Goal: Check status: Check status

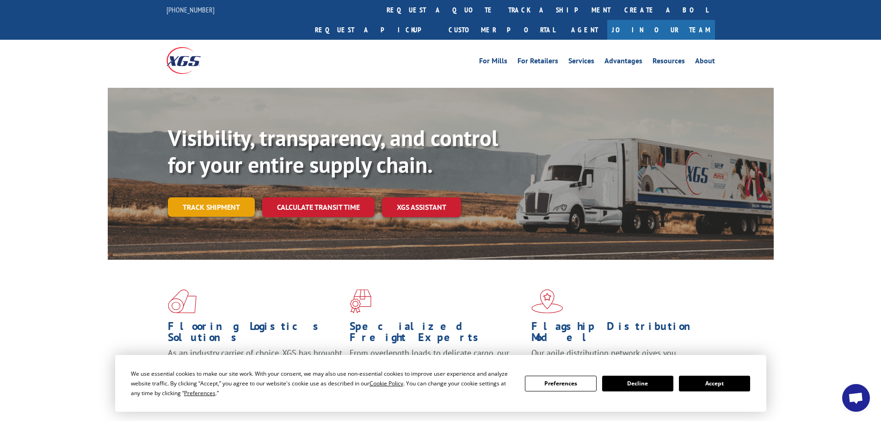
click at [194, 198] on link "Track shipment" at bounding box center [211, 207] width 87 height 19
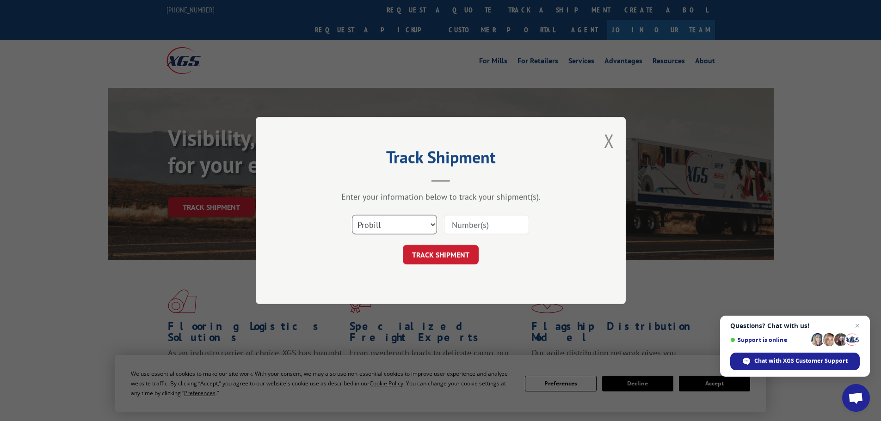
click at [426, 224] on select "Select category... Probill BOL PO" at bounding box center [394, 224] width 85 height 19
select select "bol"
click at [352, 215] on select "Select category... Probill BOL PO" at bounding box center [394, 224] width 85 height 19
click at [456, 228] on input at bounding box center [486, 224] width 85 height 19
paste input "7078402"
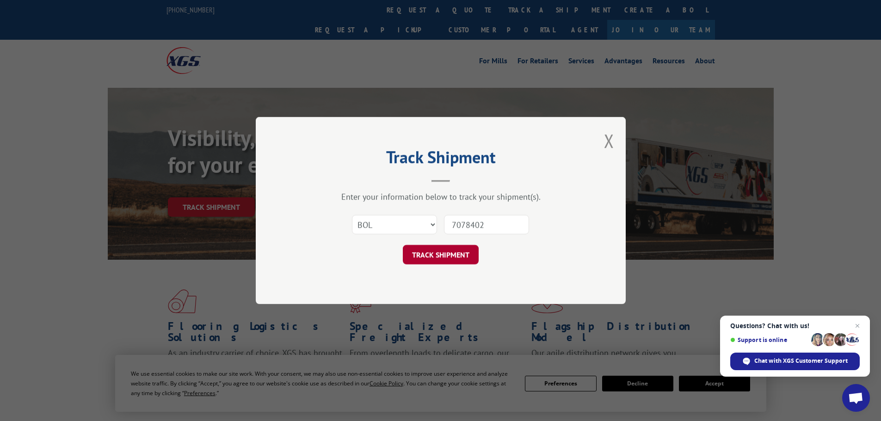
type input "7078402"
click at [451, 254] on button "TRACK SHIPMENT" at bounding box center [441, 254] width 76 height 19
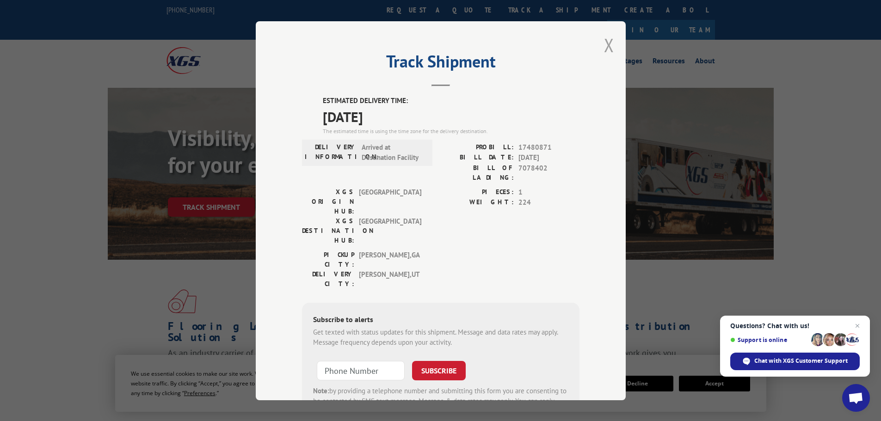
click at [604, 45] on button "Close modal" at bounding box center [609, 45] width 10 height 25
